Goal: Find specific page/section: Locate a particular part of the current website

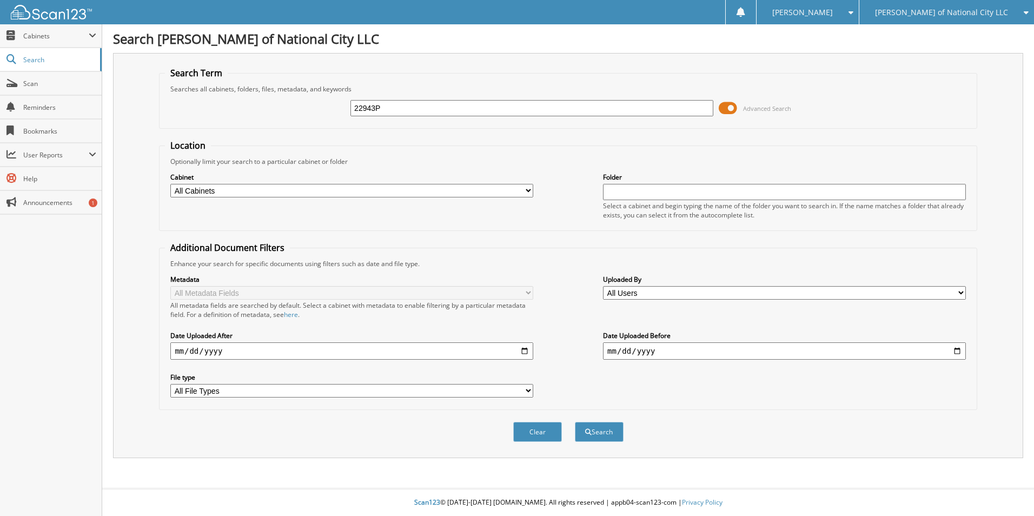
type input "22943P"
click at [575, 422] on button "Search" at bounding box center [599, 432] width 49 height 20
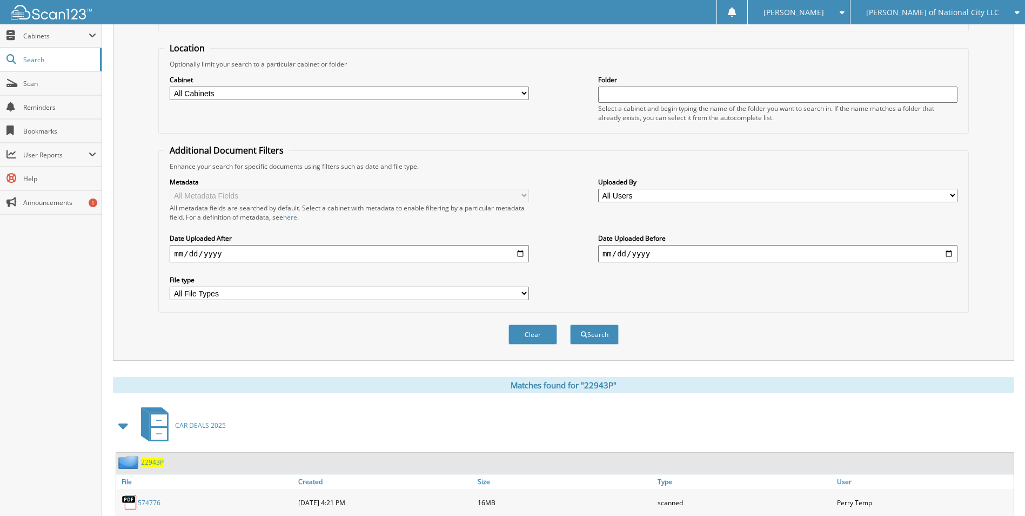
scroll to position [155, 0]
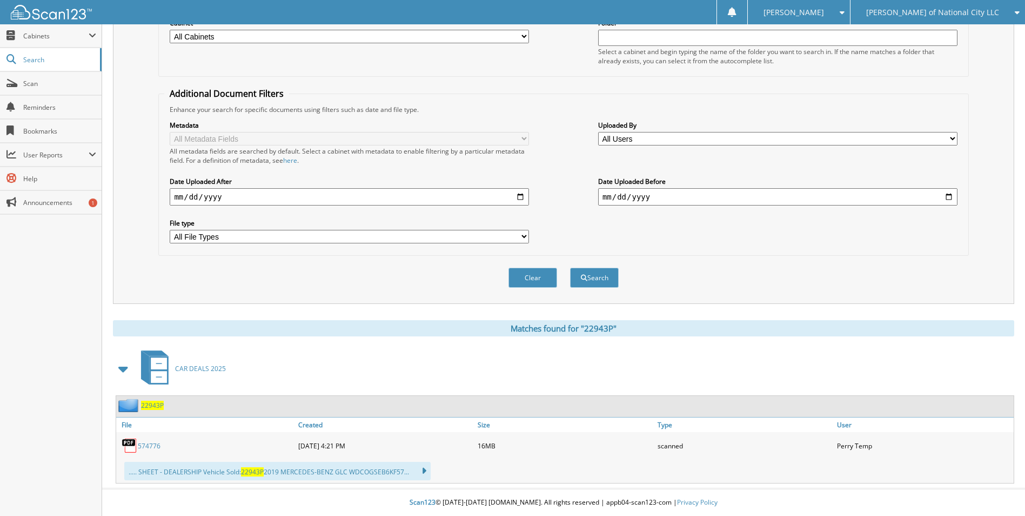
click at [130, 440] on img at bounding box center [130, 445] width 16 height 16
click at [142, 446] on link "574776" at bounding box center [149, 445] width 23 height 9
